Goal: Task Accomplishment & Management: Use online tool/utility

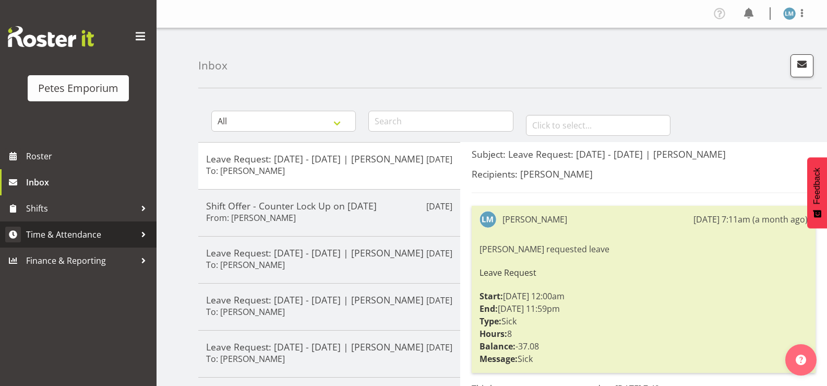
click at [92, 229] on span "Time & Attendance" at bounding box center [81, 235] width 110 height 16
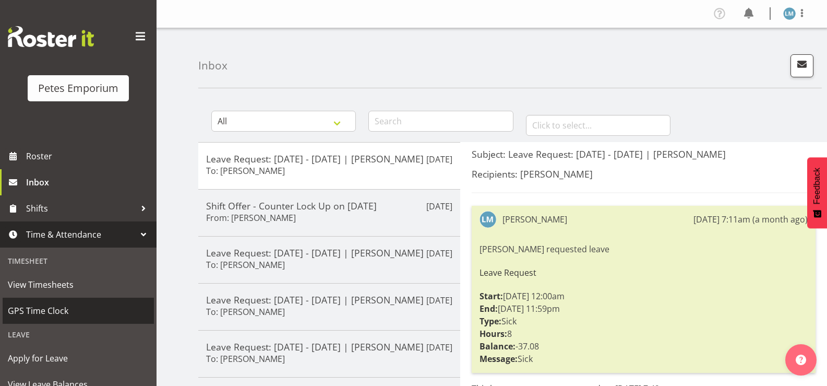
click at [81, 315] on span "GPS Time Clock" at bounding box center [78, 311] width 141 height 16
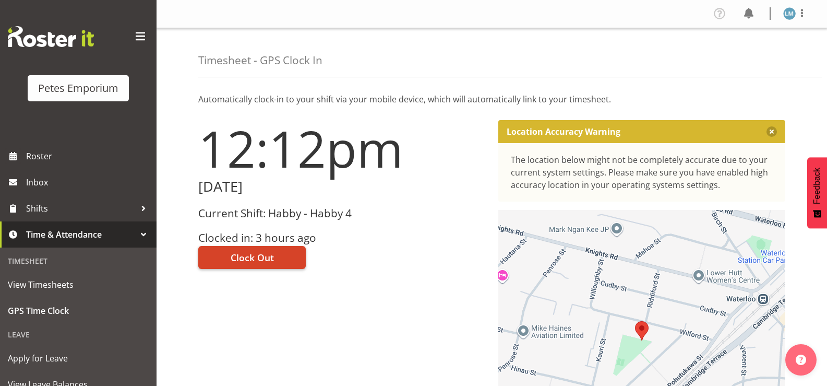
click at [269, 260] on span "Clock Out" at bounding box center [252, 258] width 43 height 14
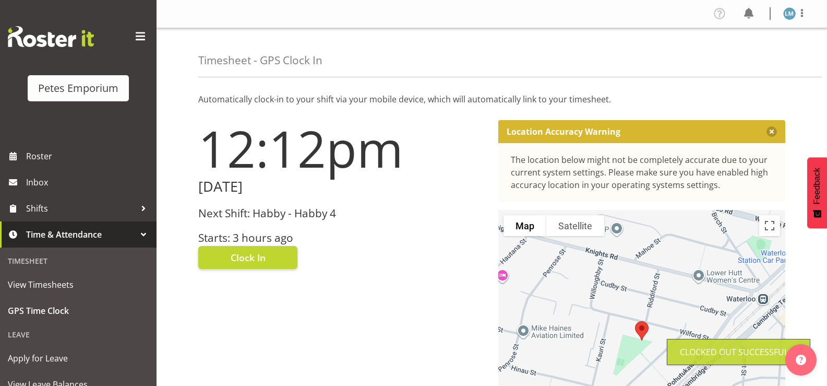
click at [790, 13] on img at bounding box center [789, 13] width 13 height 13
click at [754, 51] on link "Log Out" at bounding box center [758, 54] width 100 height 19
